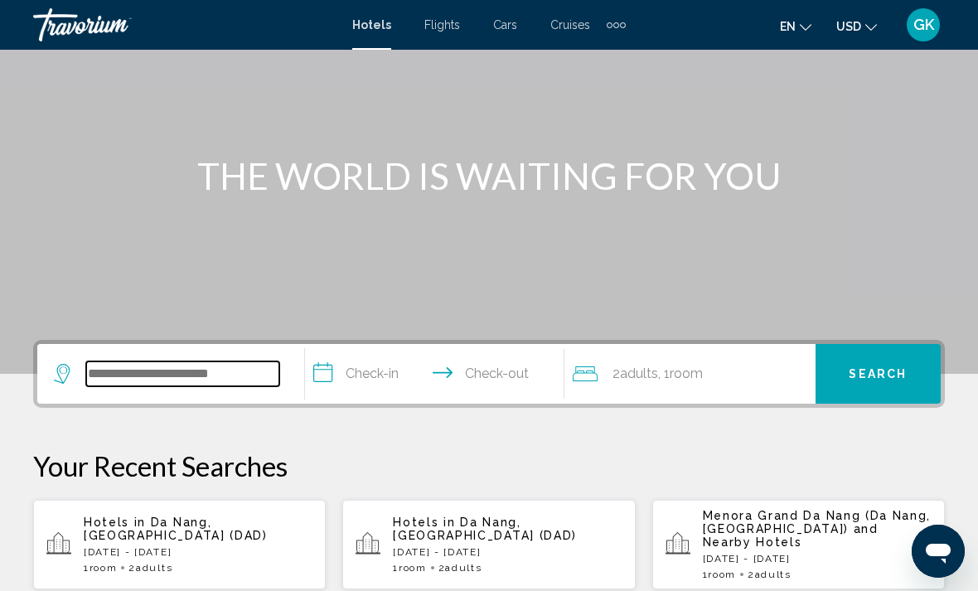
click at [157, 380] on input "Search widget" at bounding box center [182, 373] width 193 height 25
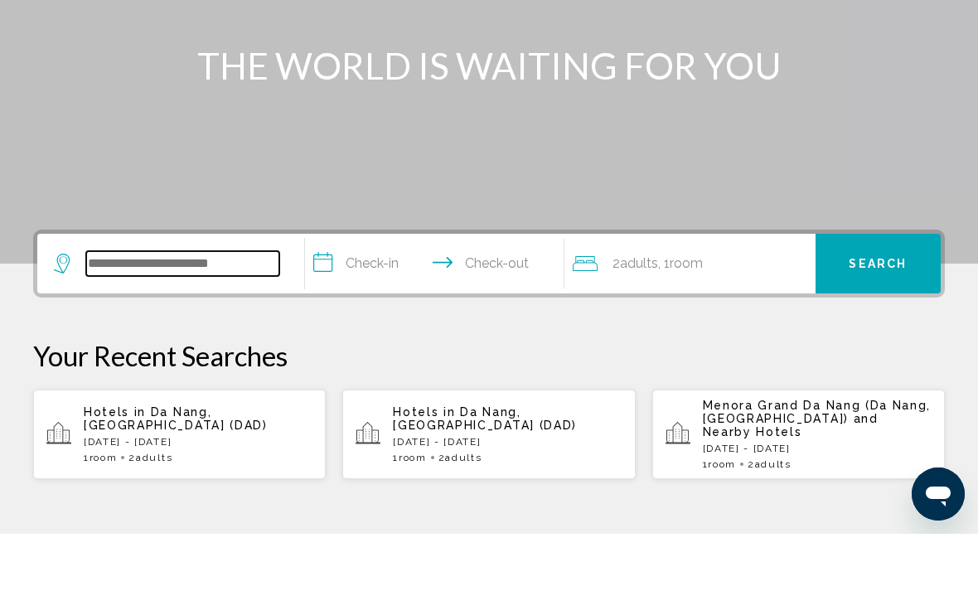
scroll to position [352, 0]
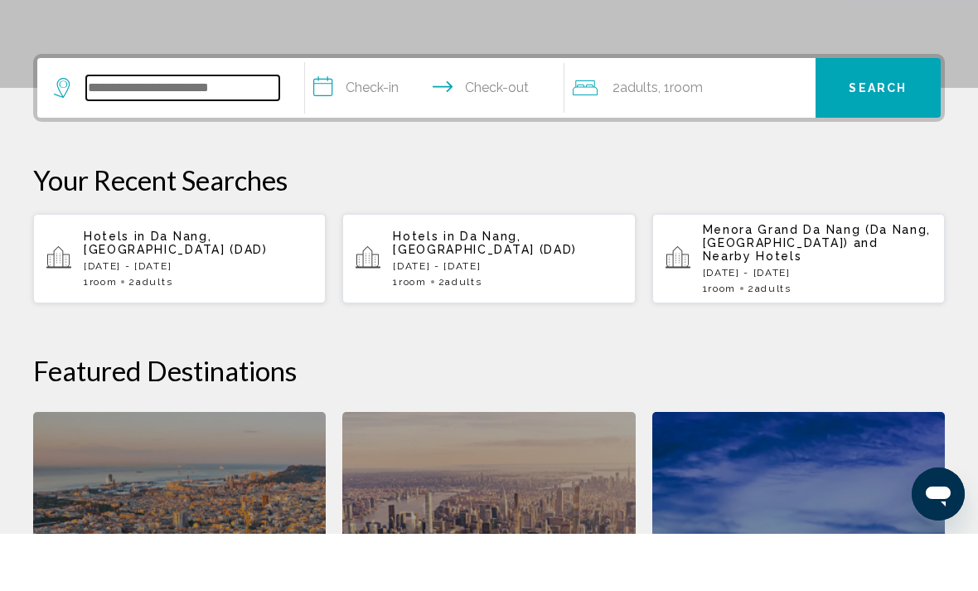
click at [187, 133] on input "Search widget" at bounding box center [182, 145] width 193 height 25
click at [174, 133] on input "Search widget" at bounding box center [182, 145] width 193 height 25
type input "*"
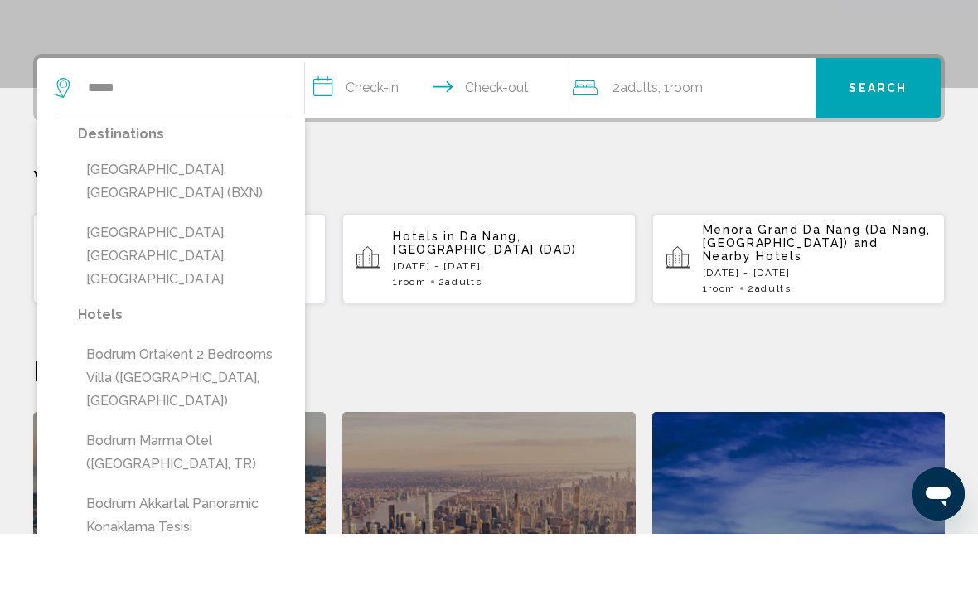
click at [213, 211] on button "[GEOGRAPHIC_DATA], [GEOGRAPHIC_DATA] (BXN)" at bounding box center [183, 238] width 210 height 55
type input "**********"
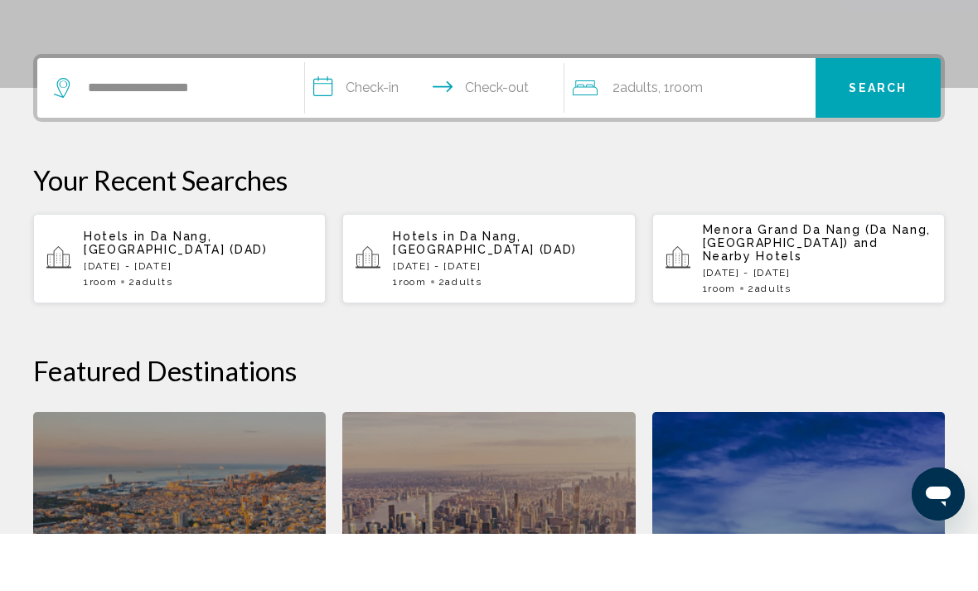
click at [322, 115] on input "**********" at bounding box center [438, 147] width 266 height 65
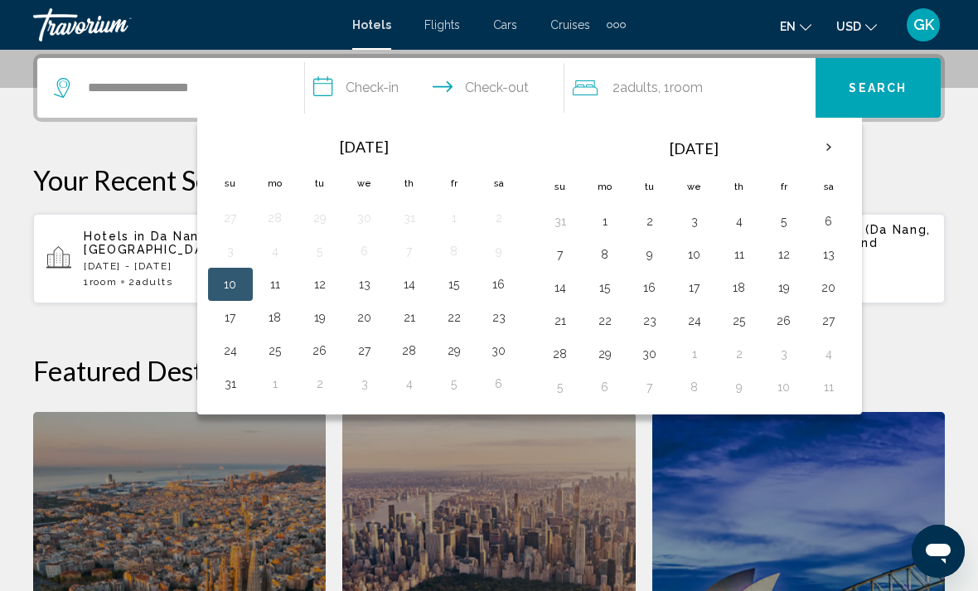
click at [828, 144] on th "Next month" at bounding box center [828, 147] width 45 height 36
click at [597, 257] on button "6" at bounding box center [605, 254] width 27 height 23
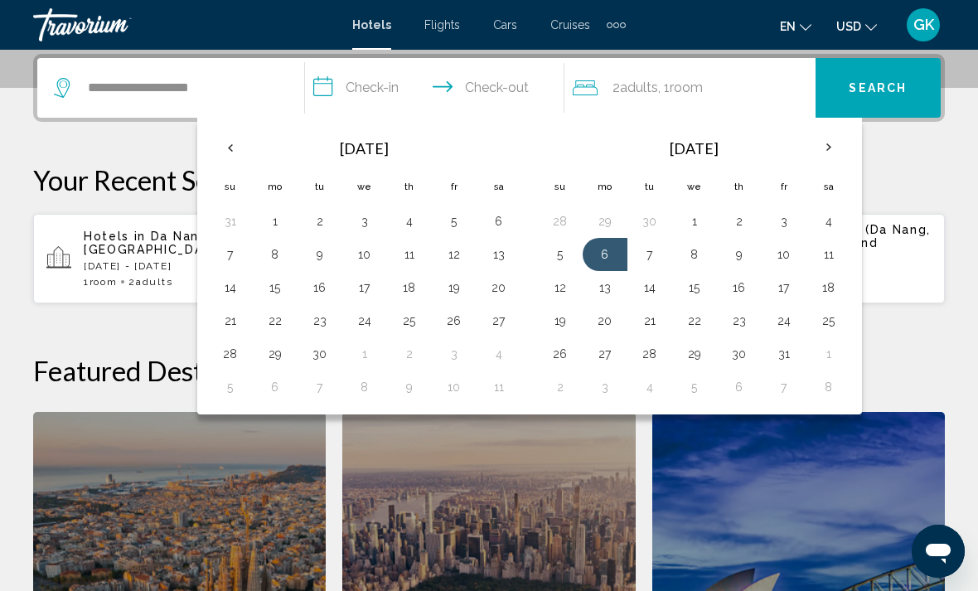
click at [833, 253] on button "11" at bounding box center [828, 254] width 27 height 23
type input "**********"
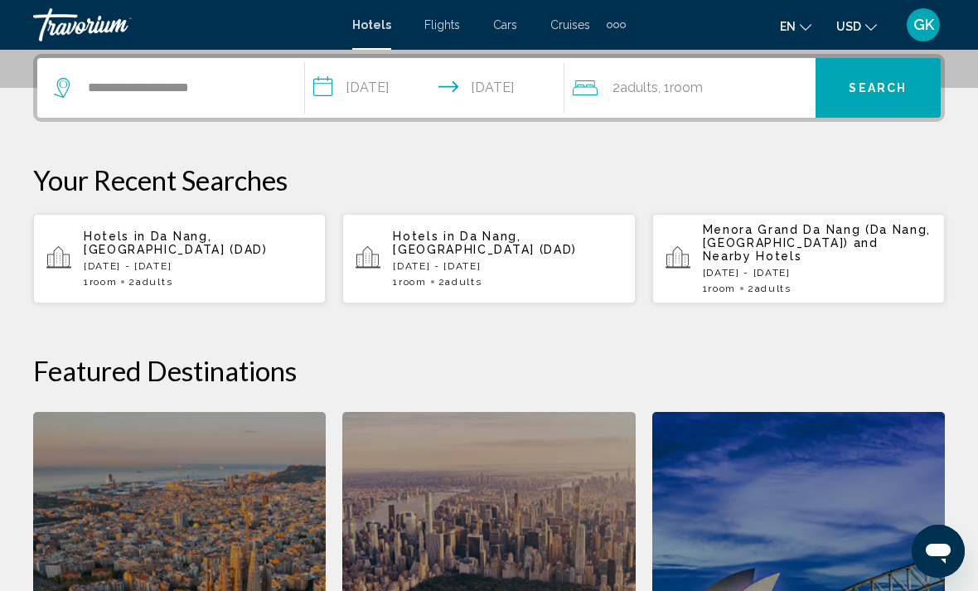
click at [882, 96] on button "Search" at bounding box center [877, 88] width 125 height 60
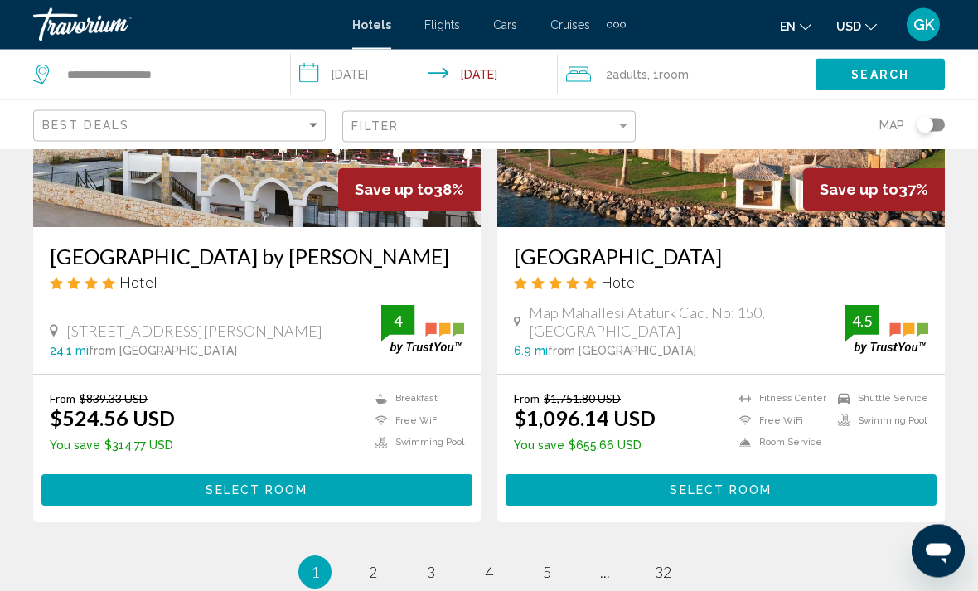
scroll to position [3257, 0]
click at [369, 557] on link "page 2" at bounding box center [373, 571] width 29 height 29
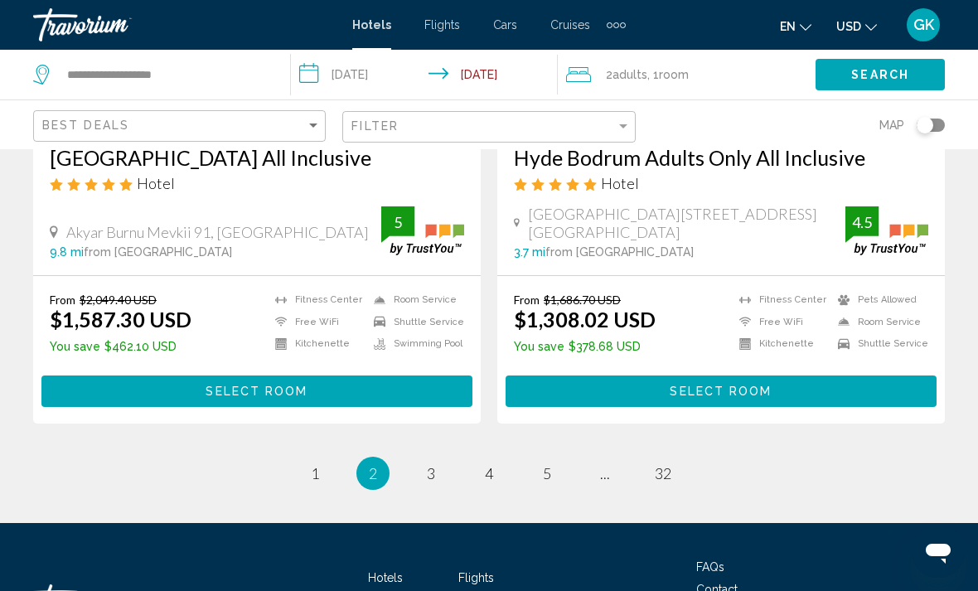
scroll to position [3406, 0]
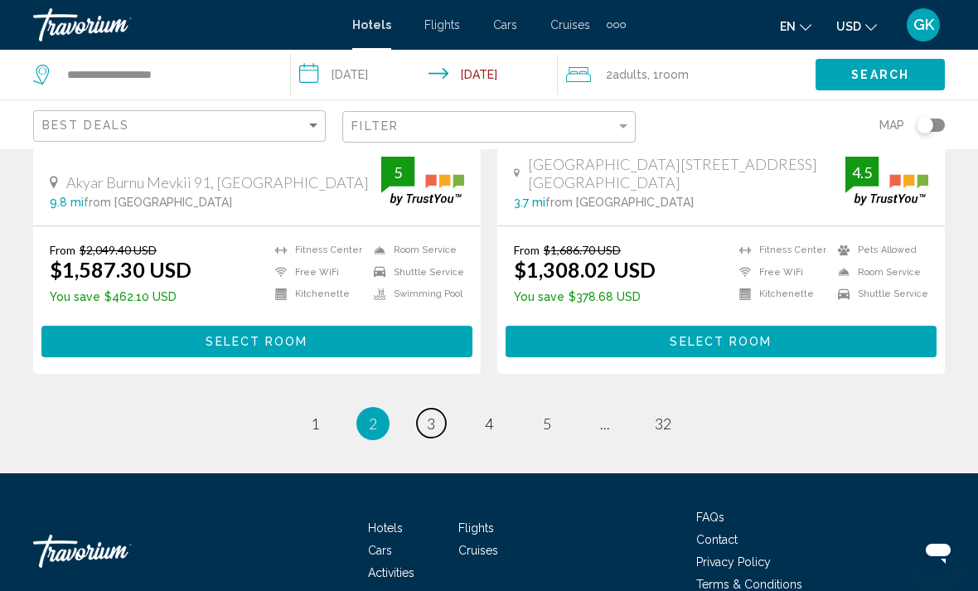
click at [423, 409] on link "page 3" at bounding box center [431, 423] width 29 height 29
